Goal: Obtain resource: Download file/media

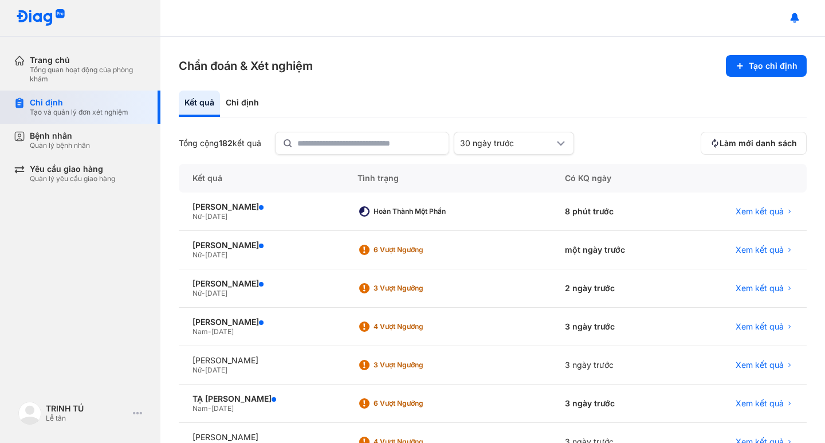
drag, startPoint x: 81, startPoint y: 111, endPoint x: 69, endPoint y: 112, distance: 12.1
click at [80, 111] on div "Tạo và quản lý đơn xét nghiệm" at bounding box center [79, 112] width 98 height 9
click at [64, 102] on div "Chỉ định" at bounding box center [79, 102] width 98 height 10
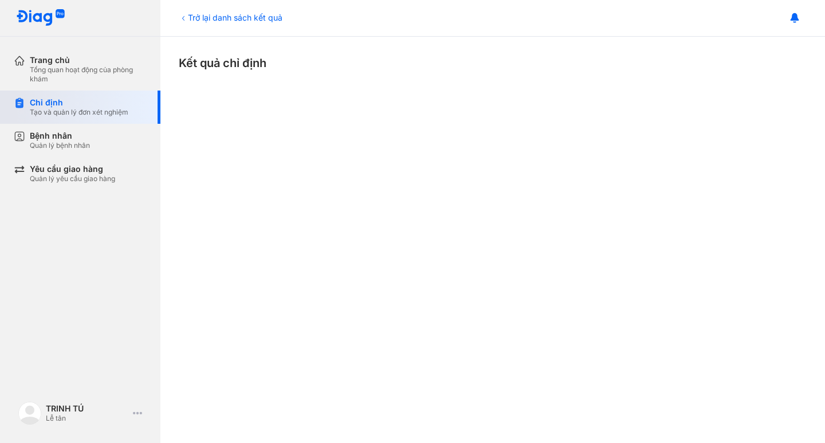
click at [72, 109] on div "Chỉ định Tạo và quản lý đơn xét nghiệm" at bounding box center [79, 106] width 98 height 19
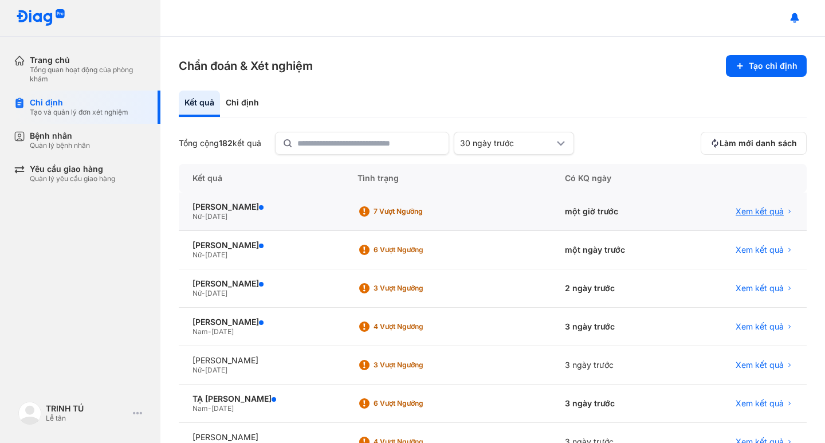
click at [749, 207] on span "Xem kết quả" at bounding box center [759, 211] width 48 height 10
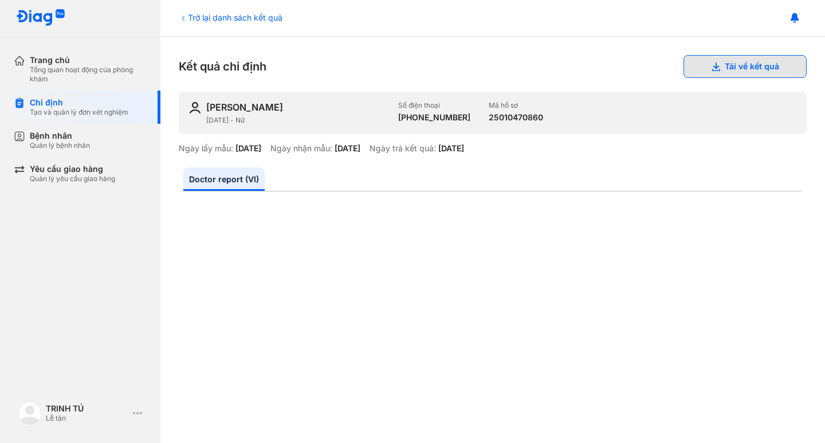
click at [739, 69] on button "Tải về kết quả" at bounding box center [744, 66] width 123 height 23
